Goal: Transaction & Acquisition: Obtain resource

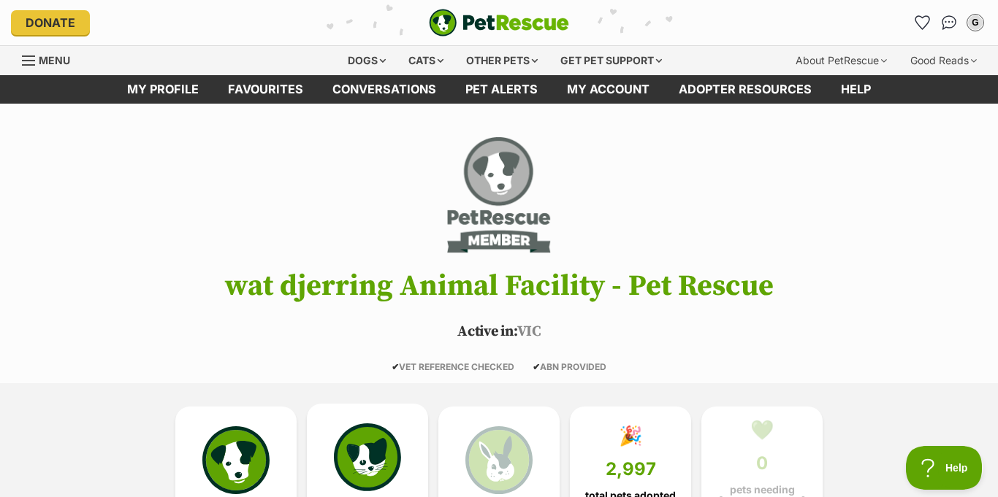
click at [373, 424] on img at bounding box center [367, 457] width 67 height 67
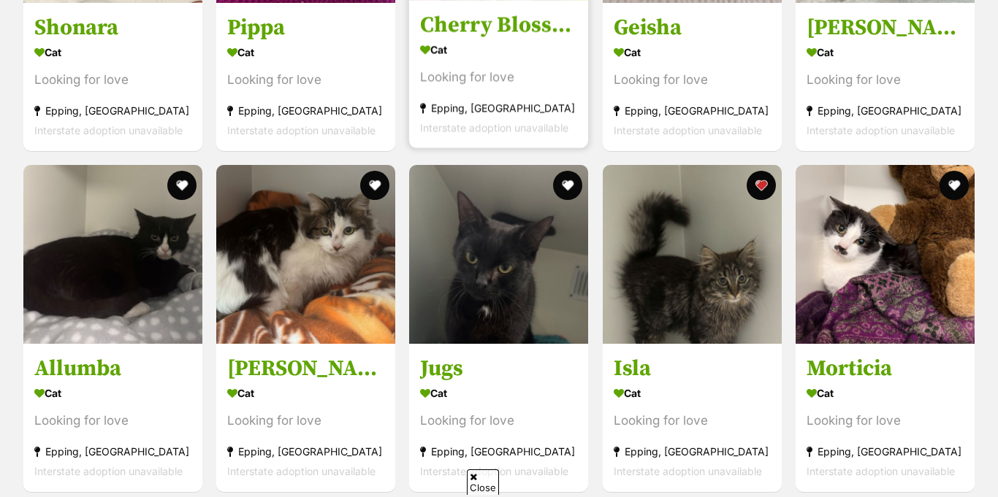
scroll to position [1639, 0]
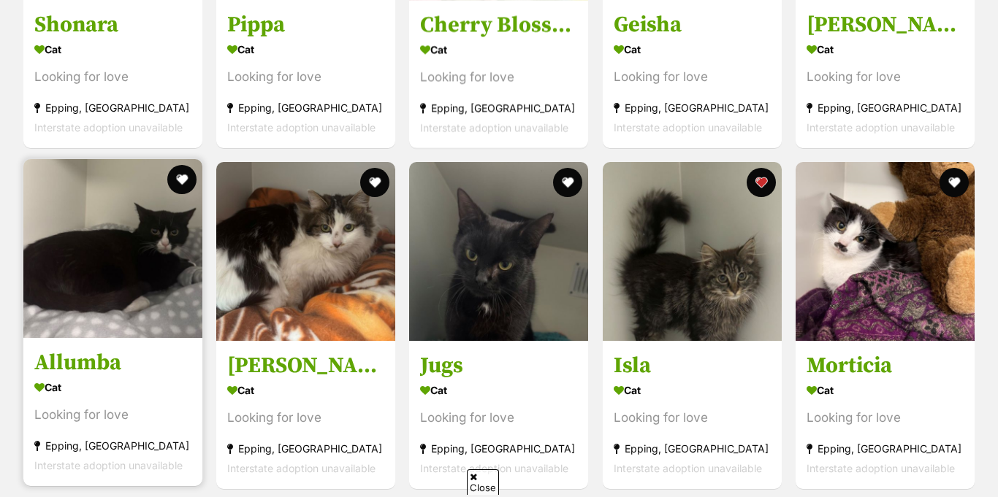
click at [162, 290] on img at bounding box center [112, 248] width 179 height 179
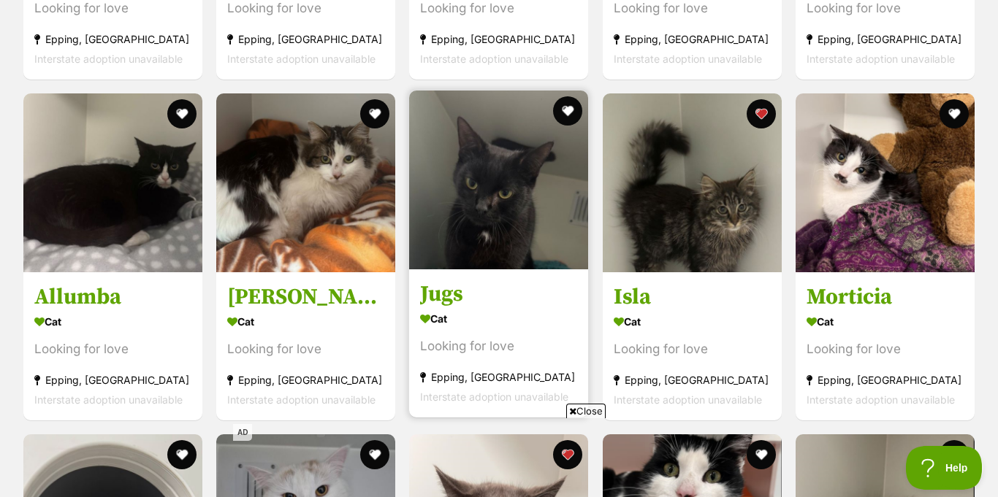
scroll to position [1704, 0]
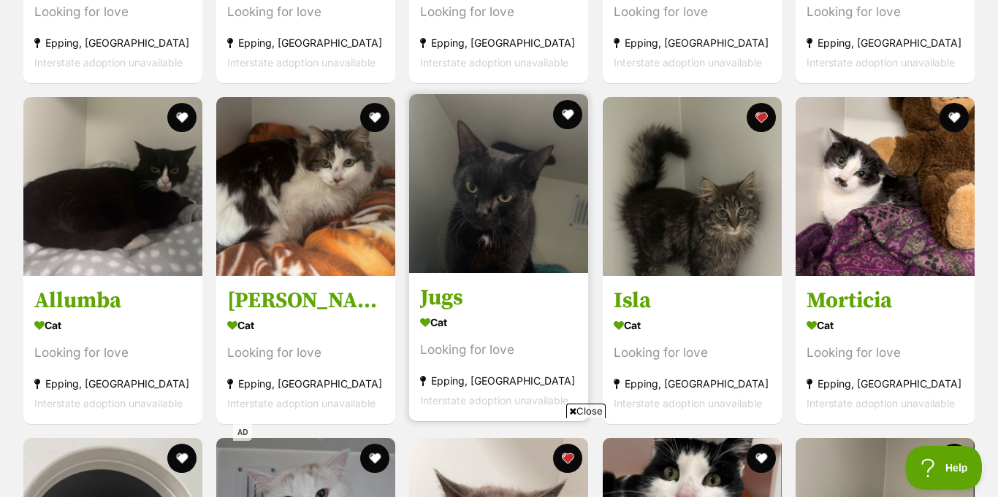
click at [526, 108] on img at bounding box center [498, 183] width 179 height 179
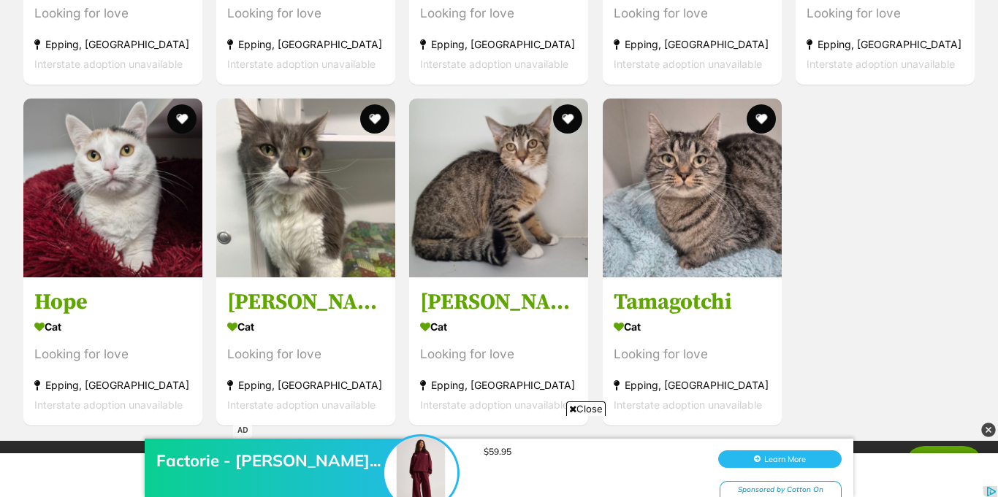
scroll to position [5110, 0]
click at [380, 137] on img at bounding box center [305, 188] width 179 height 179
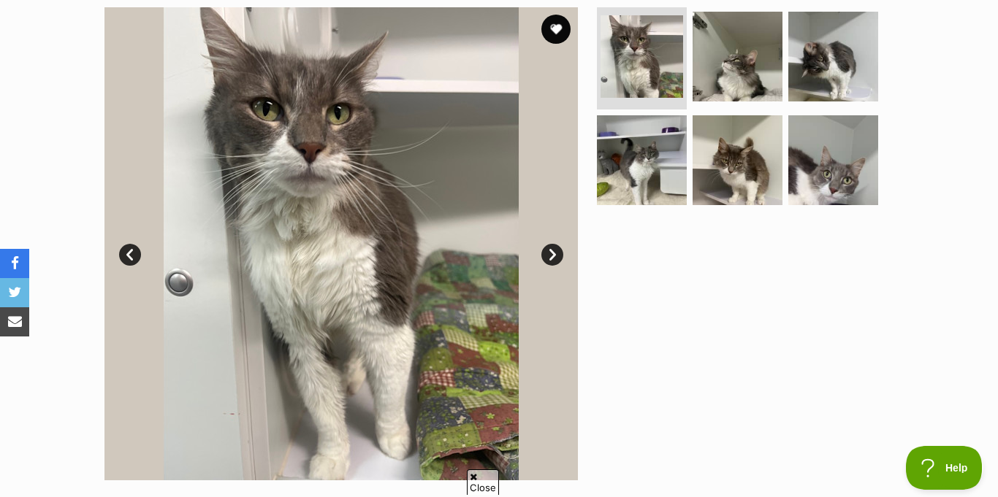
scroll to position [286, 0]
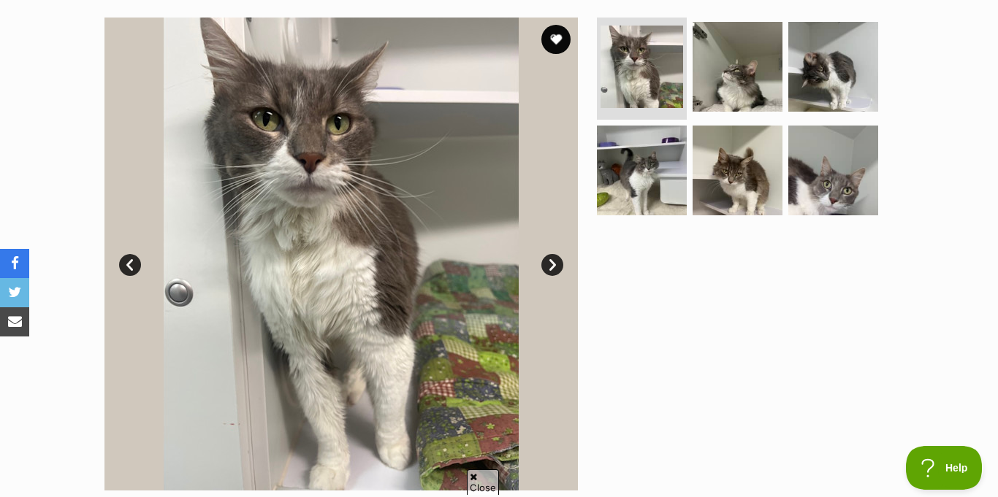
click at [551, 254] on link "Next" at bounding box center [552, 265] width 22 height 22
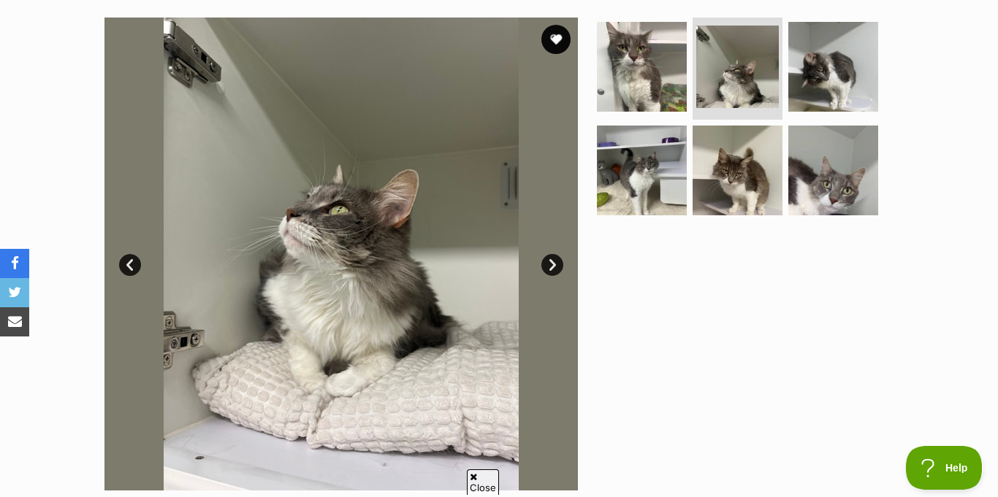
click at [551, 254] on link "Next" at bounding box center [552, 265] width 22 height 22
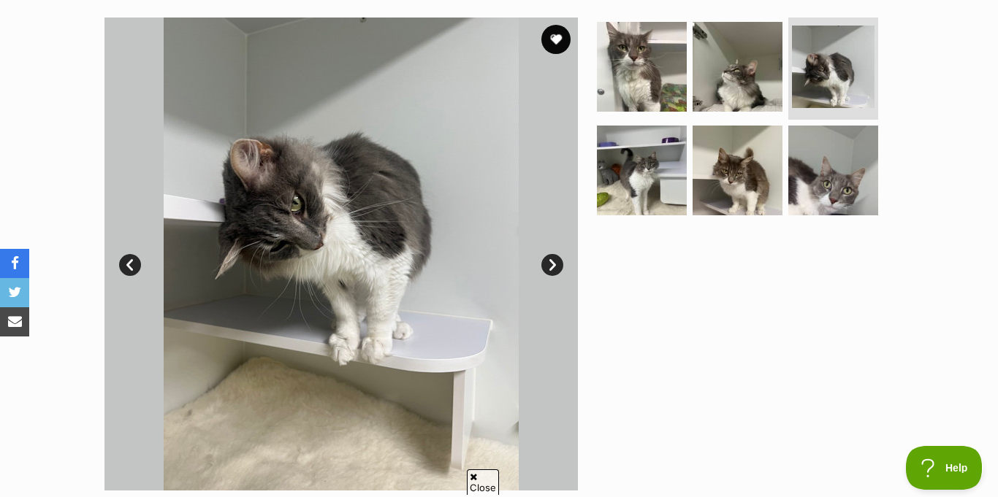
click at [551, 254] on link "Next" at bounding box center [552, 265] width 22 height 22
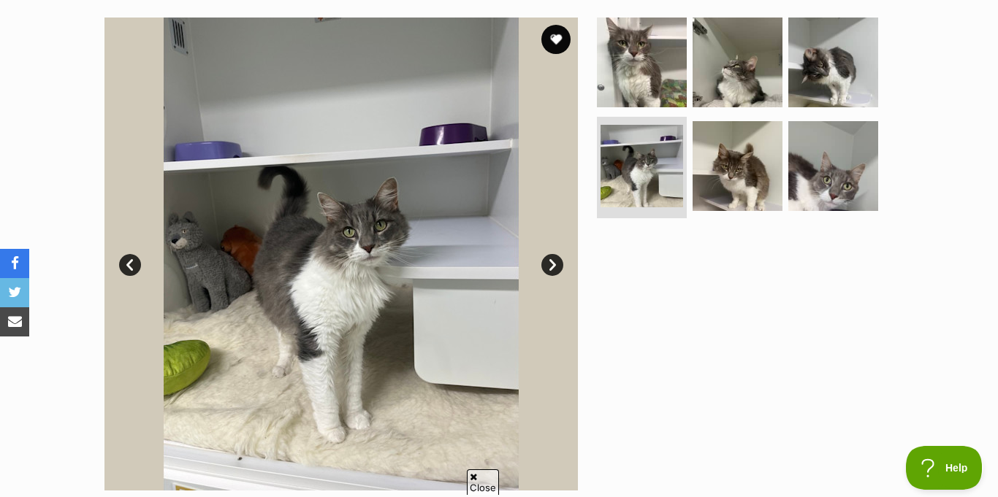
click at [551, 254] on link "Next" at bounding box center [552, 265] width 22 height 22
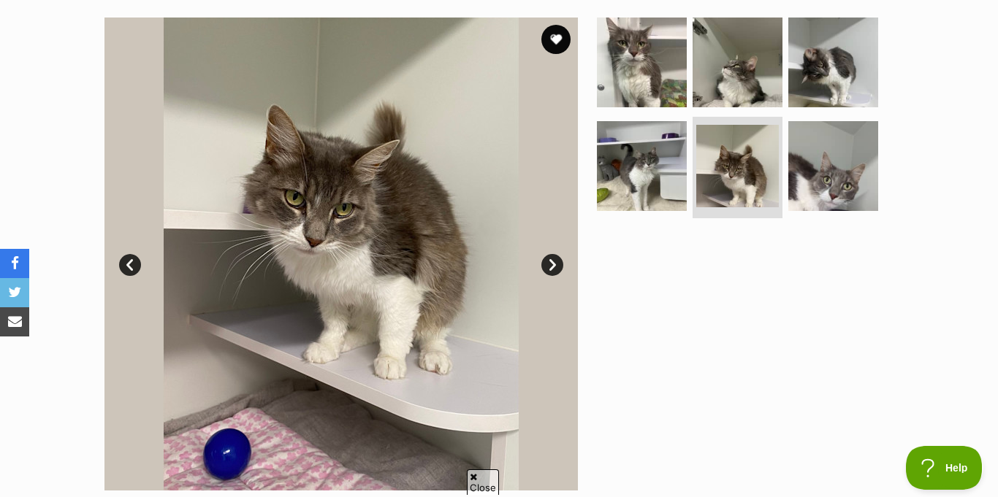
click at [551, 254] on link "Next" at bounding box center [552, 265] width 22 height 22
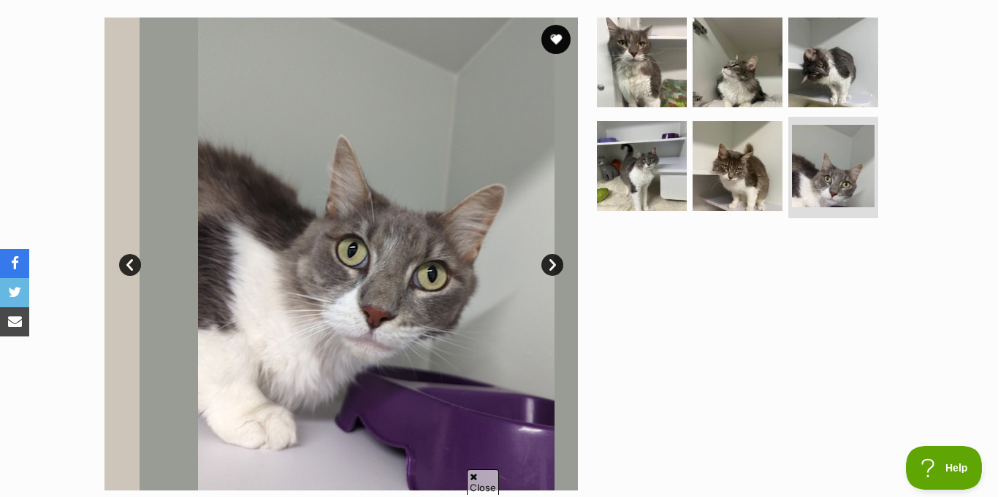
scroll to position [0, 0]
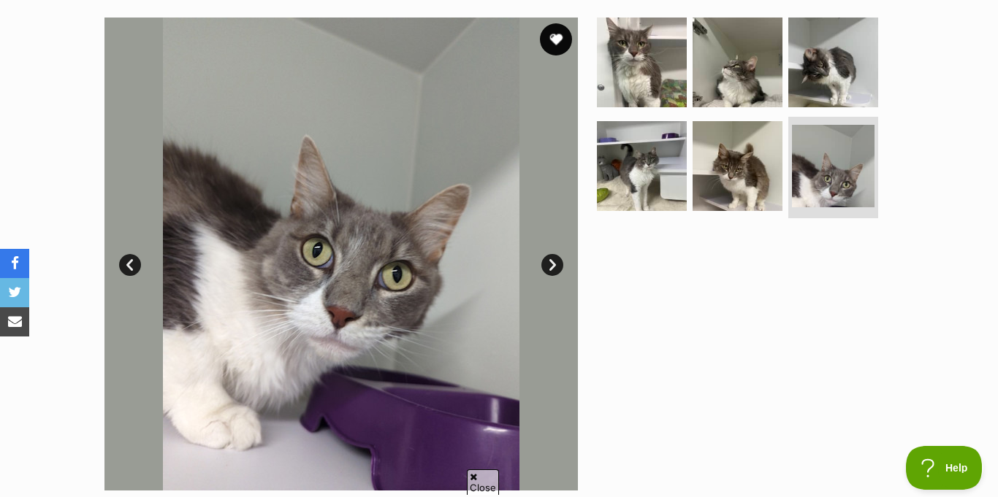
click at [555, 23] on button "favourite" at bounding box center [556, 39] width 32 height 32
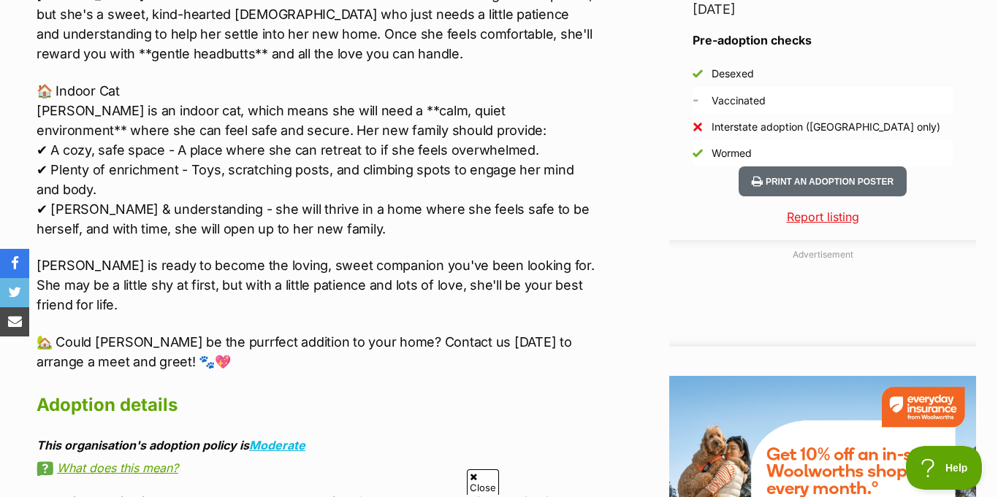
scroll to position [1500, 0]
click at [566, 104] on p "🏠 Indoor Cat Tiffany is an indoor cat, which means she will need a **calm, quie…" at bounding box center [316, 161] width 558 height 158
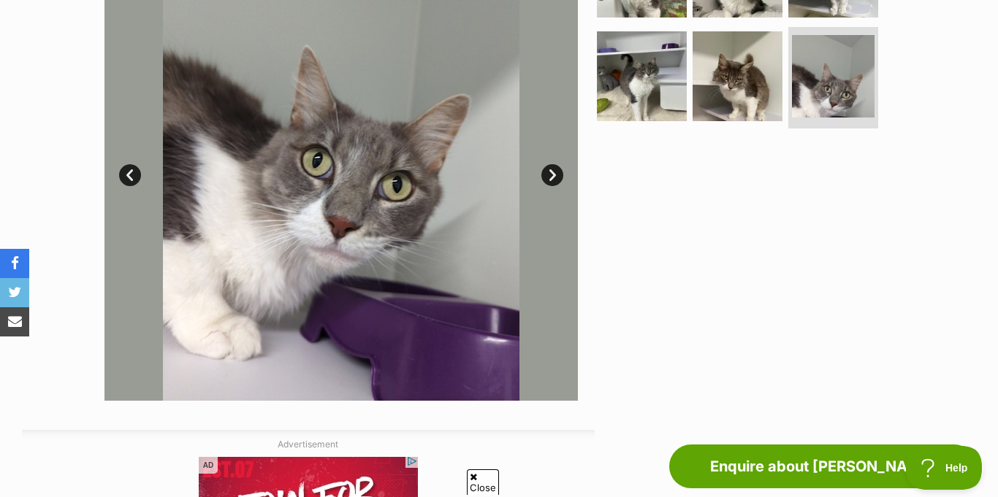
scroll to position [368, 0]
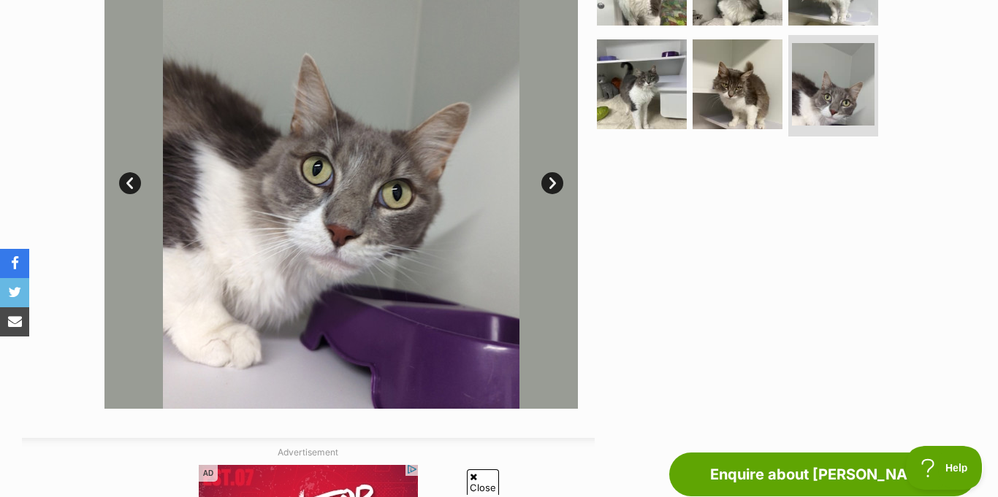
click at [548, 172] on link "Next" at bounding box center [552, 183] width 22 height 22
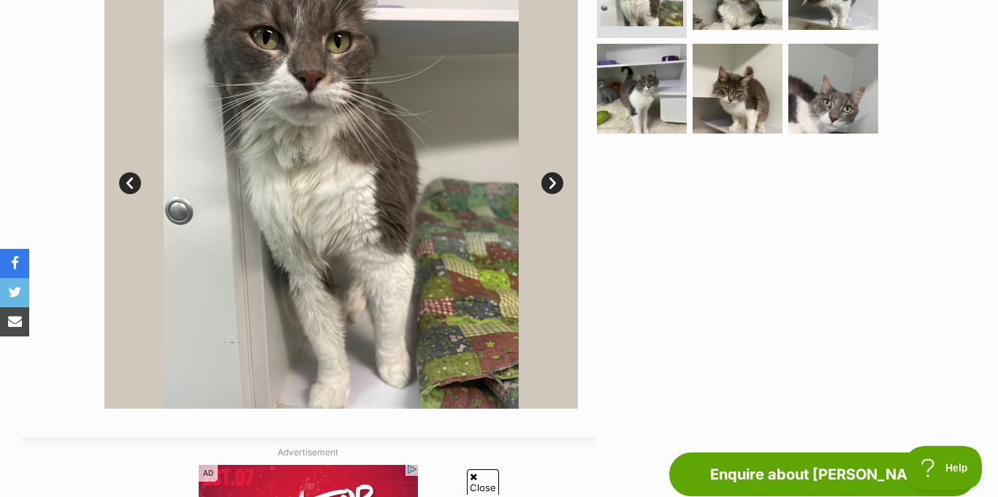
click at [548, 172] on link "Next" at bounding box center [552, 183] width 22 height 22
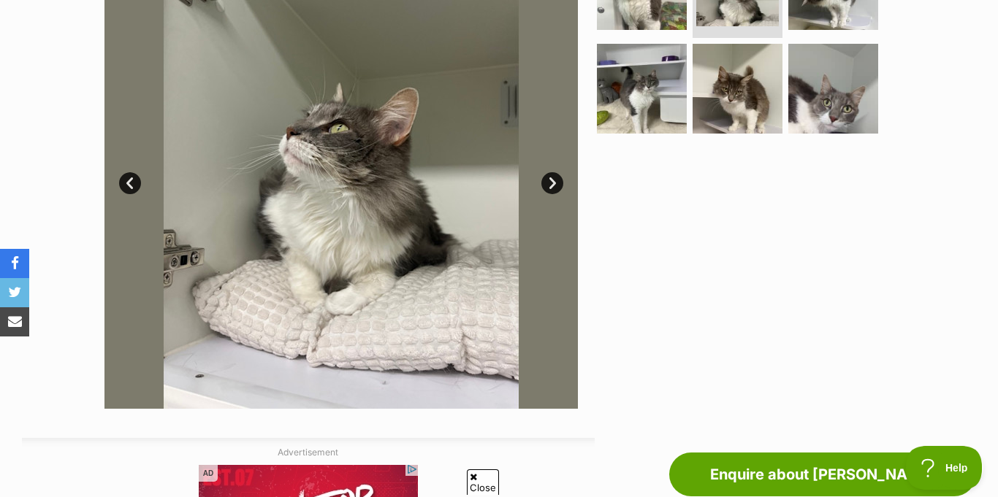
click at [548, 172] on link "Next" at bounding box center [552, 183] width 22 height 22
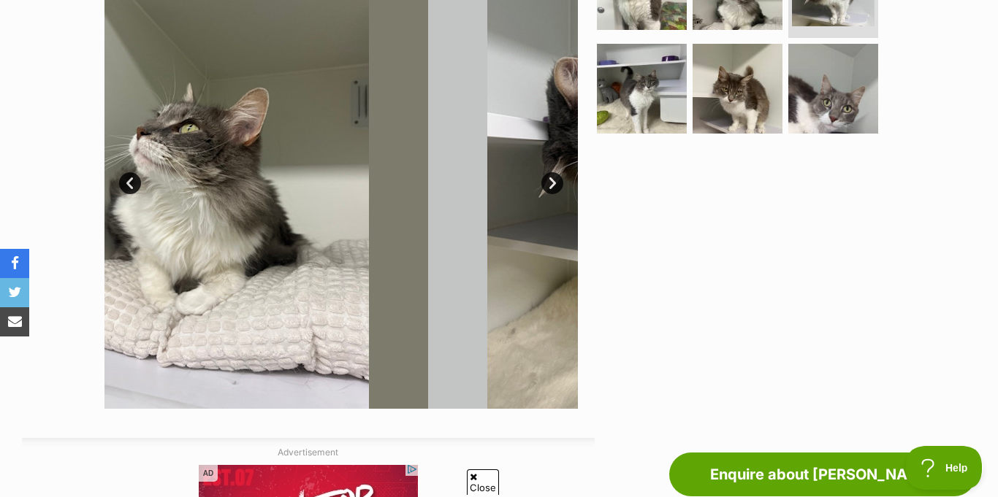
click at [548, 172] on link "Next" at bounding box center [552, 183] width 22 height 22
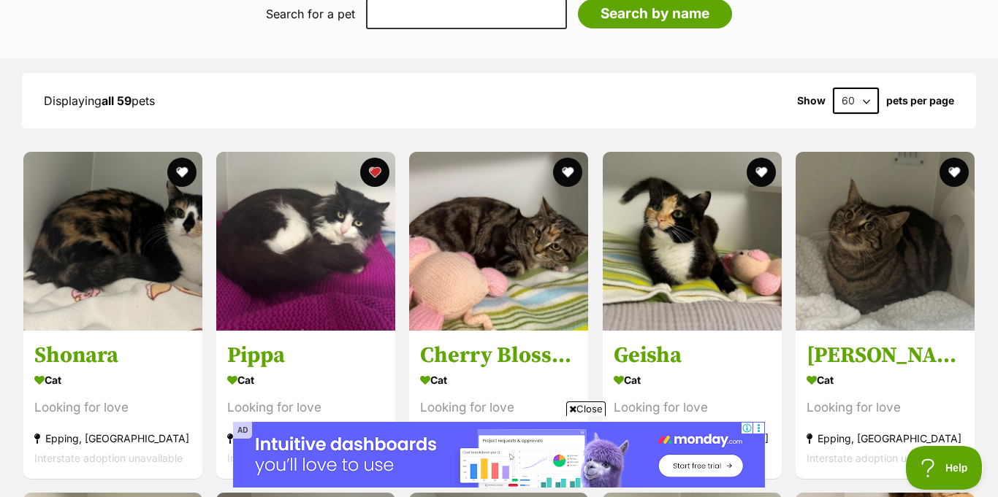
scroll to position [1315, 0]
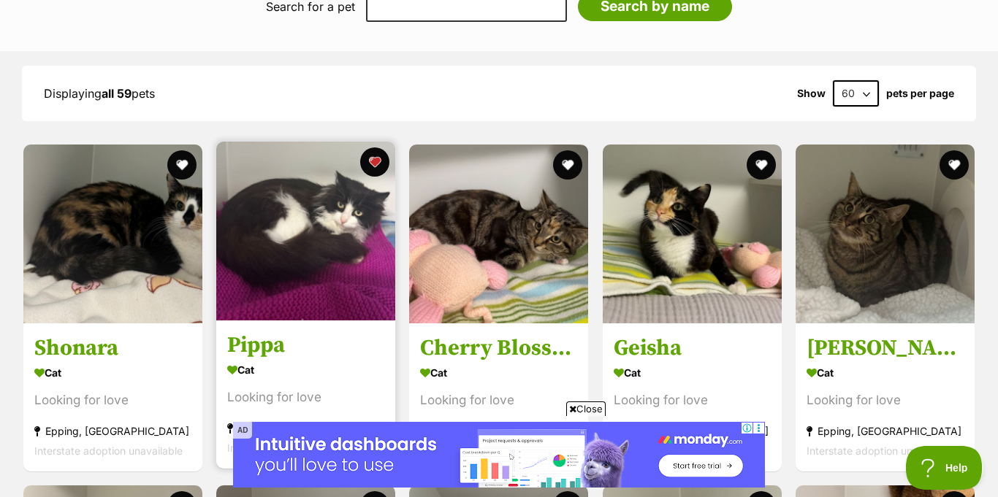
click at [304, 158] on img at bounding box center [305, 231] width 179 height 179
